Goal: Transaction & Acquisition: Purchase product/service

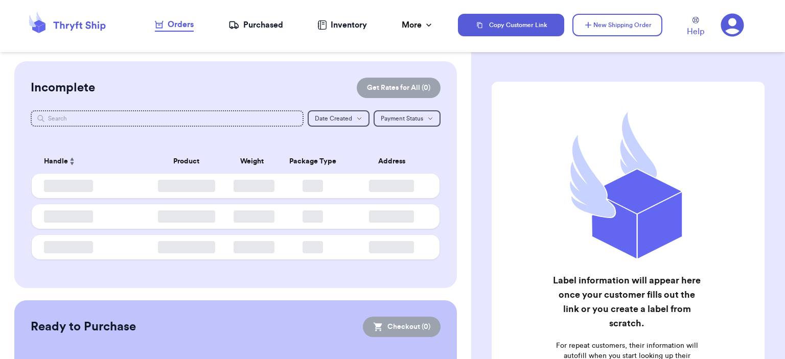
checkbox input "false"
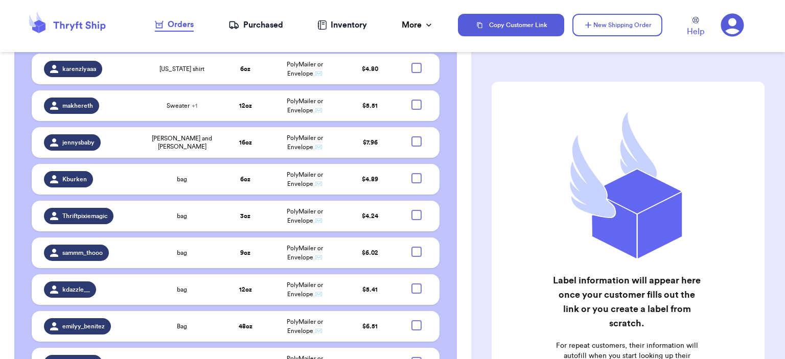
scroll to position [409, 0]
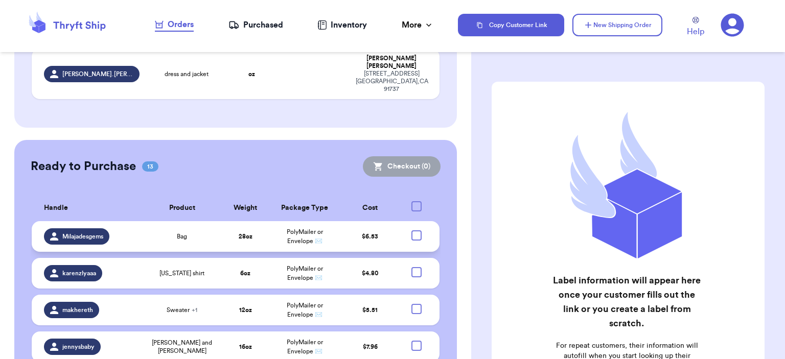
click at [411, 231] on div at bounding box center [416, 236] width 10 height 10
click at [416, 230] on input "checkbox" at bounding box center [416, 230] width 1 height 1
checkbox input "true"
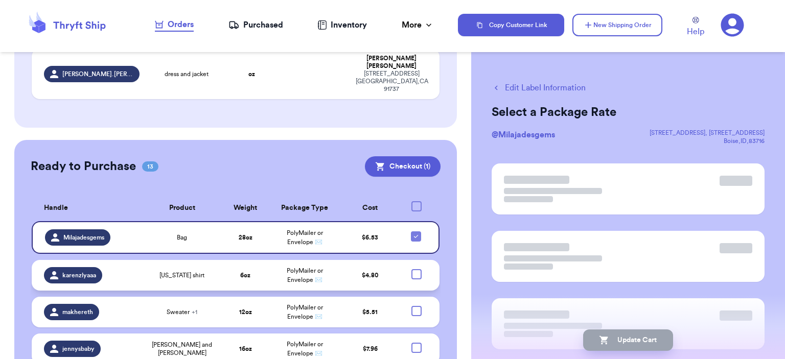
click at [413, 269] on div at bounding box center [416, 274] width 10 height 10
click at [416, 269] on input "checkbox" at bounding box center [416, 269] width 1 height 1
checkbox input "true"
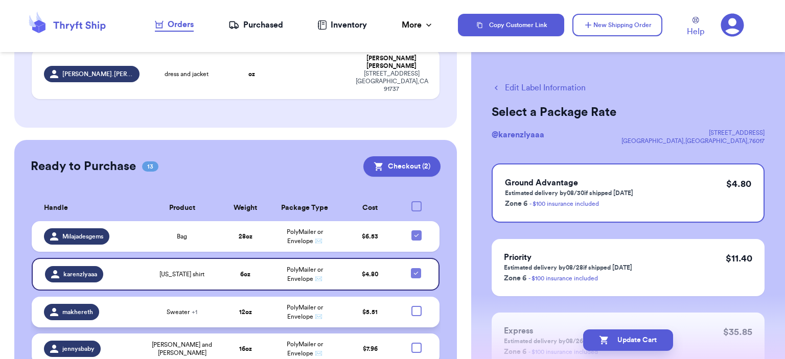
click at [411, 306] on div at bounding box center [416, 311] width 10 height 10
click at [416, 306] on input "checkbox" at bounding box center [416, 306] width 1 height 1
checkbox input "true"
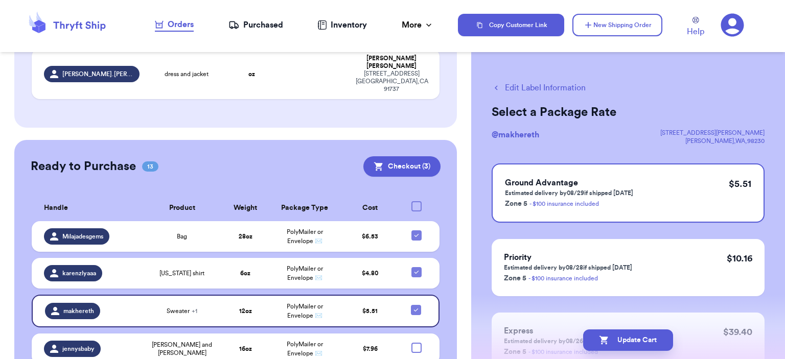
scroll to position [562, 0]
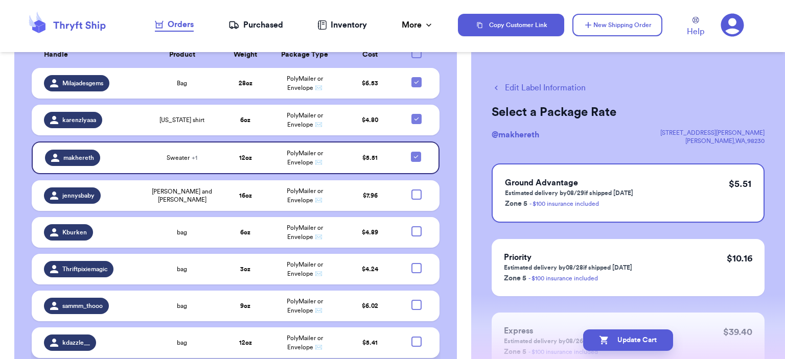
click at [414, 337] on div at bounding box center [416, 342] width 10 height 10
click at [416, 336] on input "checkbox" at bounding box center [416, 336] width 1 height 1
checkbox input "true"
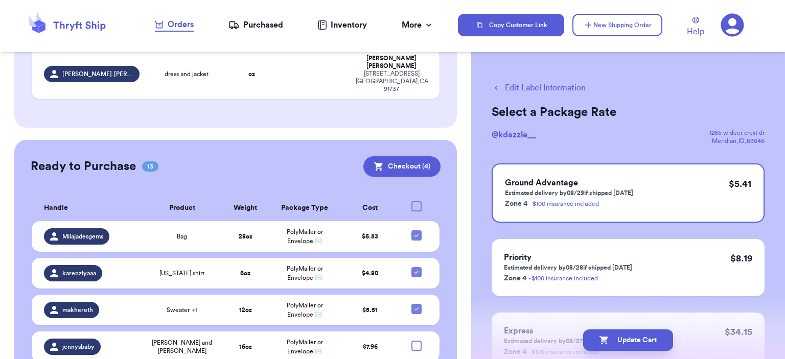
scroll to position [307, 0]
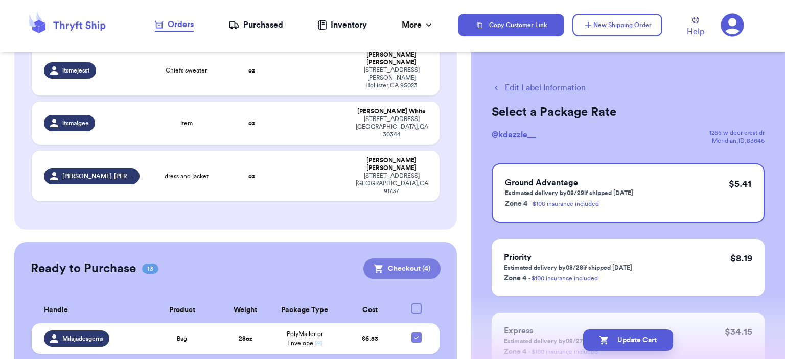
click at [414, 259] on button "Checkout ( 4 )" at bounding box center [401, 269] width 77 height 20
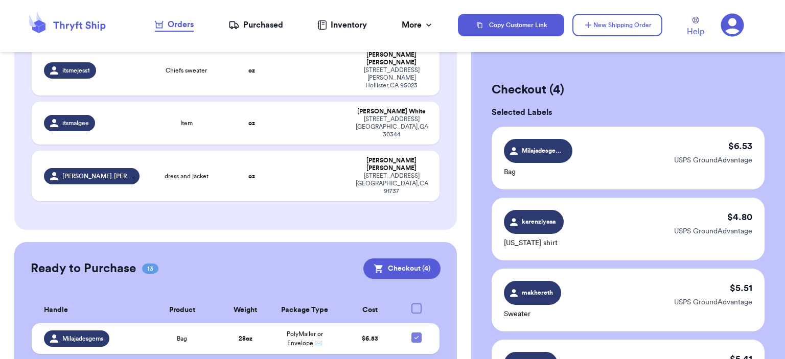
scroll to position [256, 0]
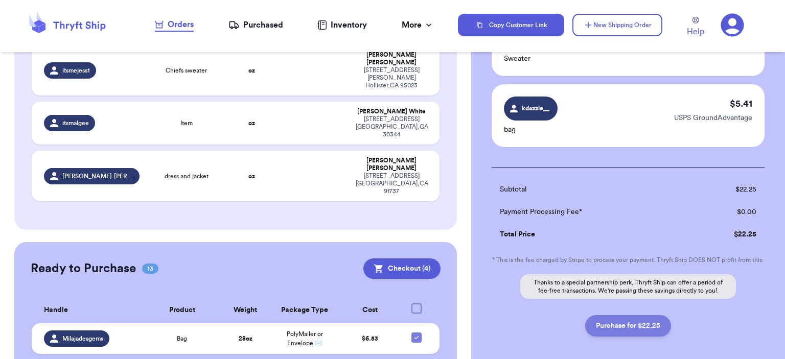
click at [631, 335] on button "Purchase for $22.25" at bounding box center [628, 325] width 86 height 21
checkbox input "false"
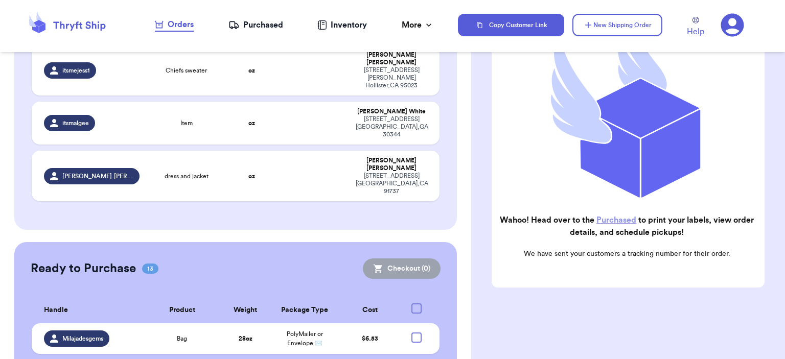
scroll to position [149, 0]
